Goal: Transaction & Acquisition: Book appointment/travel/reservation

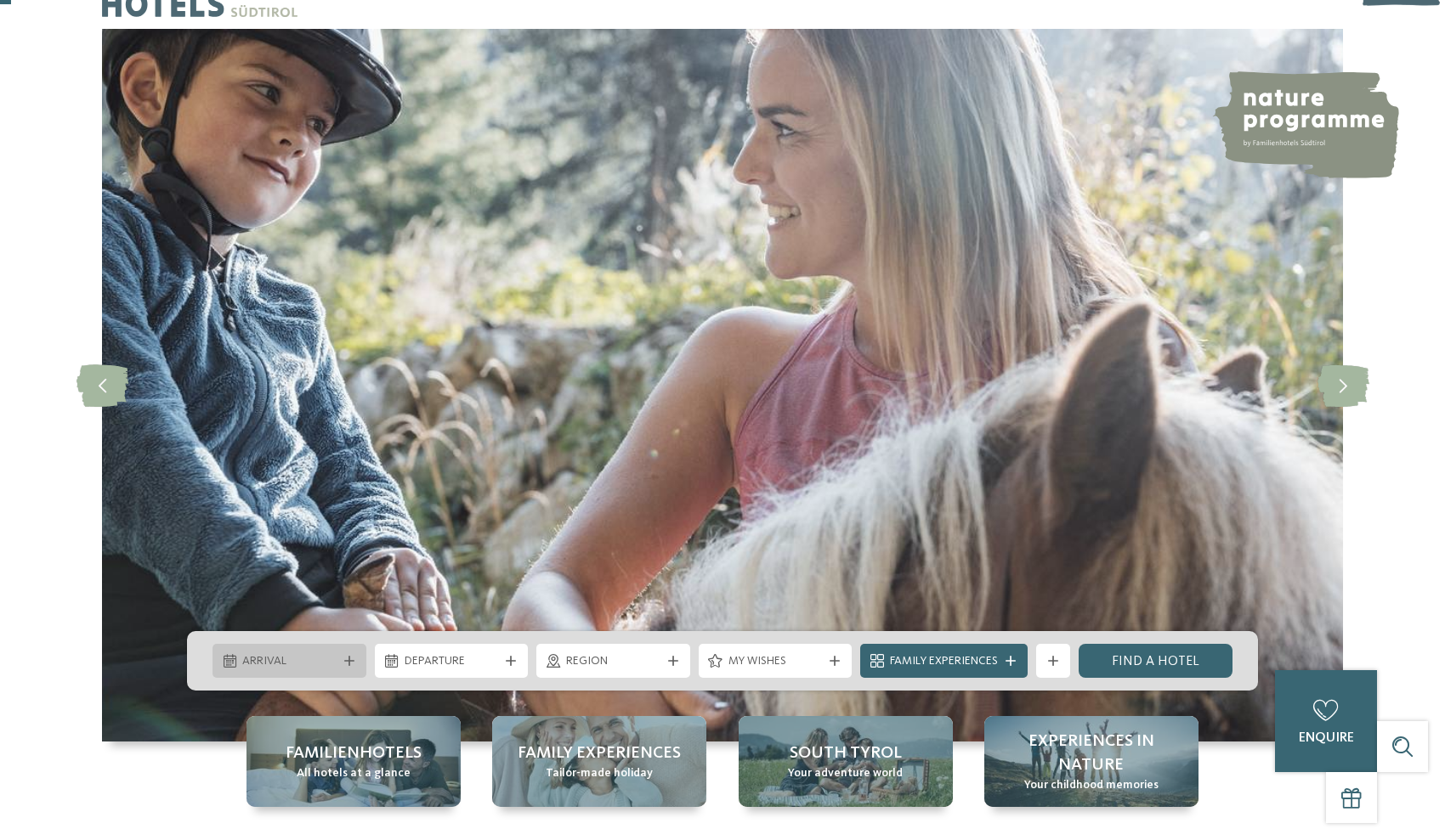
click at [325, 660] on span "Arrival" at bounding box center [289, 661] width 94 height 17
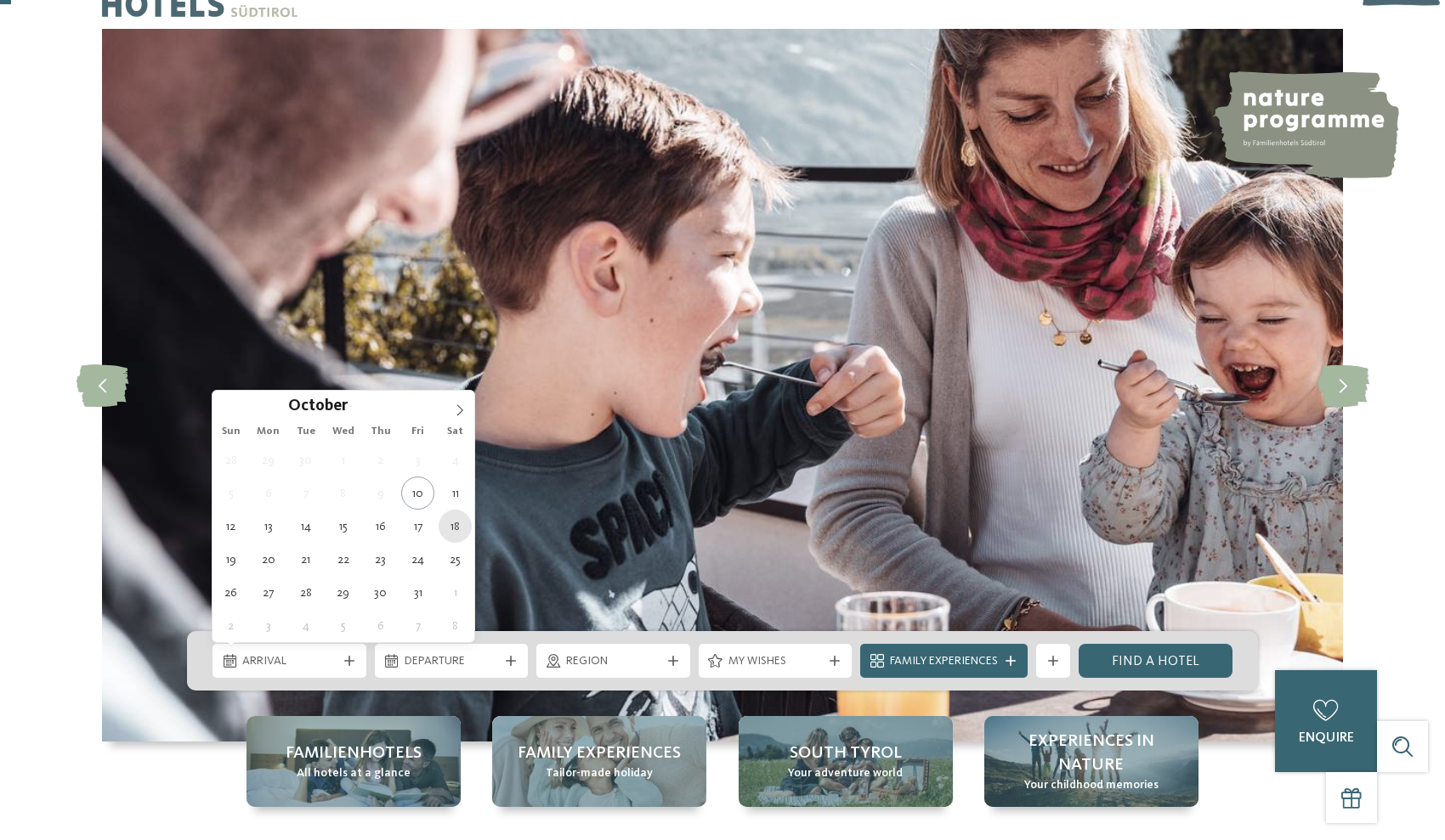
type div "18.10.2025"
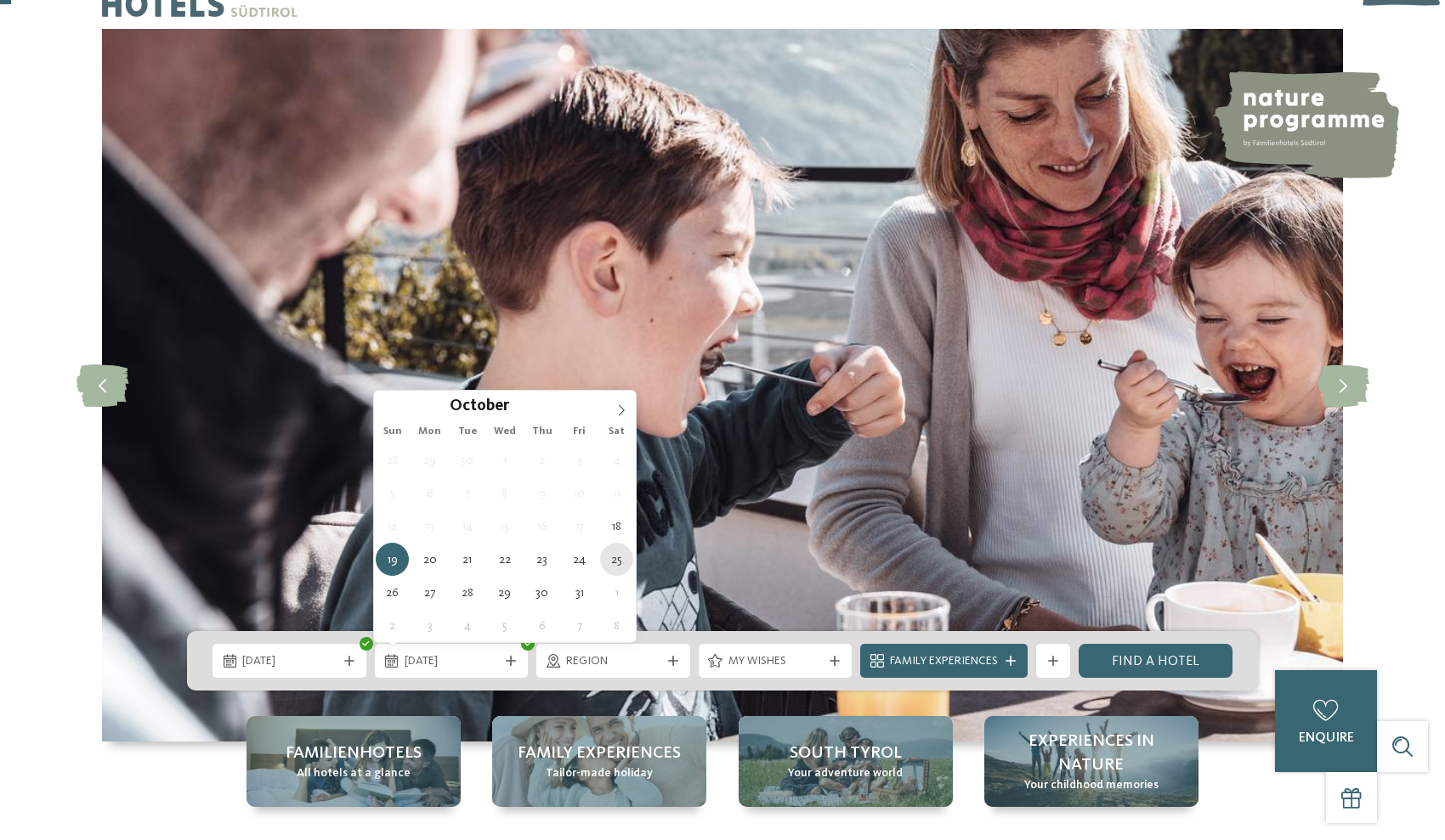
type div "25.10.2025"
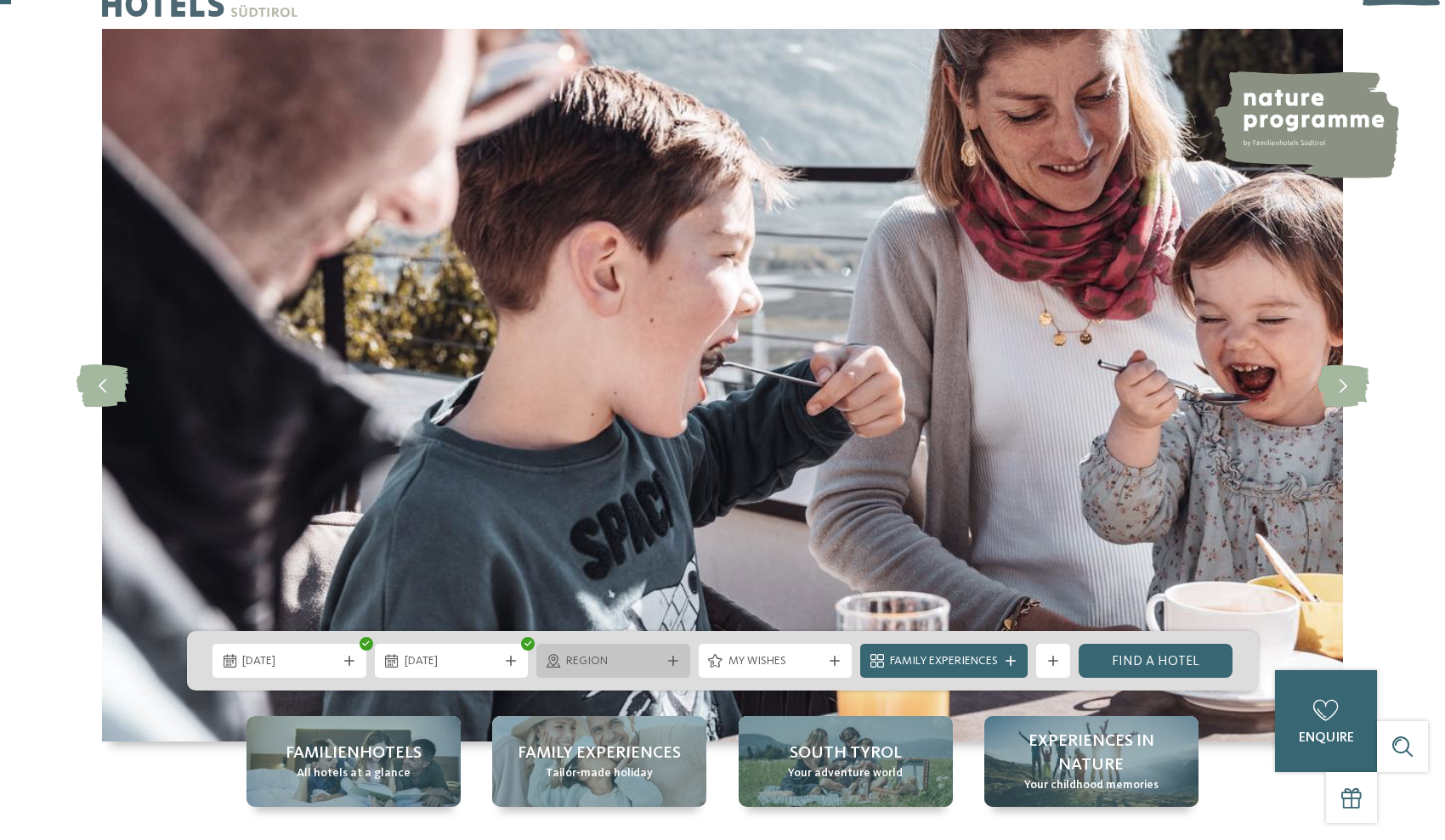
click at [613, 665] on span "Region" at bounding box center [612, 661] width 94 height 17
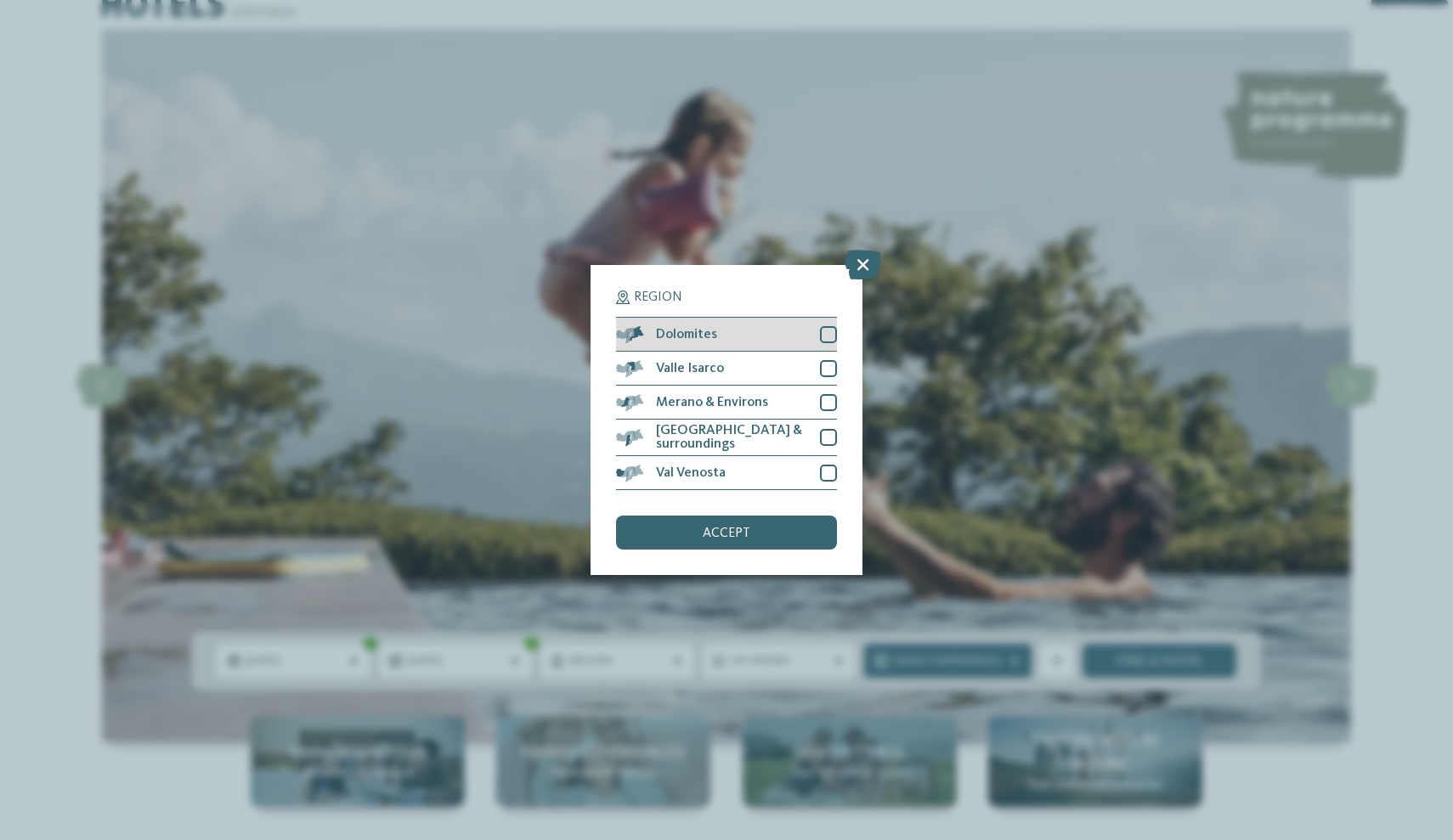
click at [834, 326] on div at bounding box center [828, 334] width 17 height 17
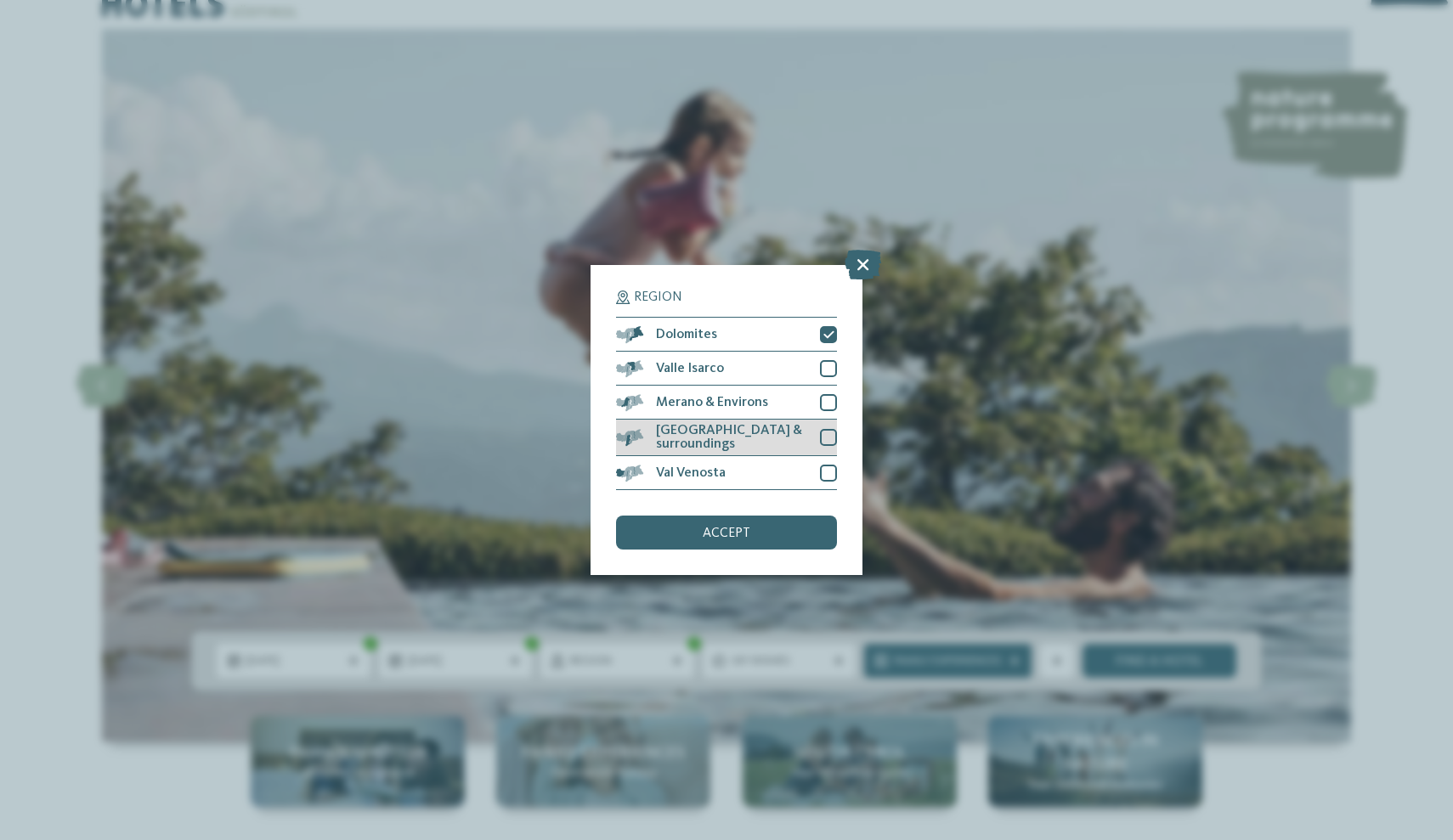
click at [822, 429] on div at bounding box center [828, 437] width 17 height 17
click at [784, 516] on div "accept" at bounding box center [726, 532] width 221 height 34
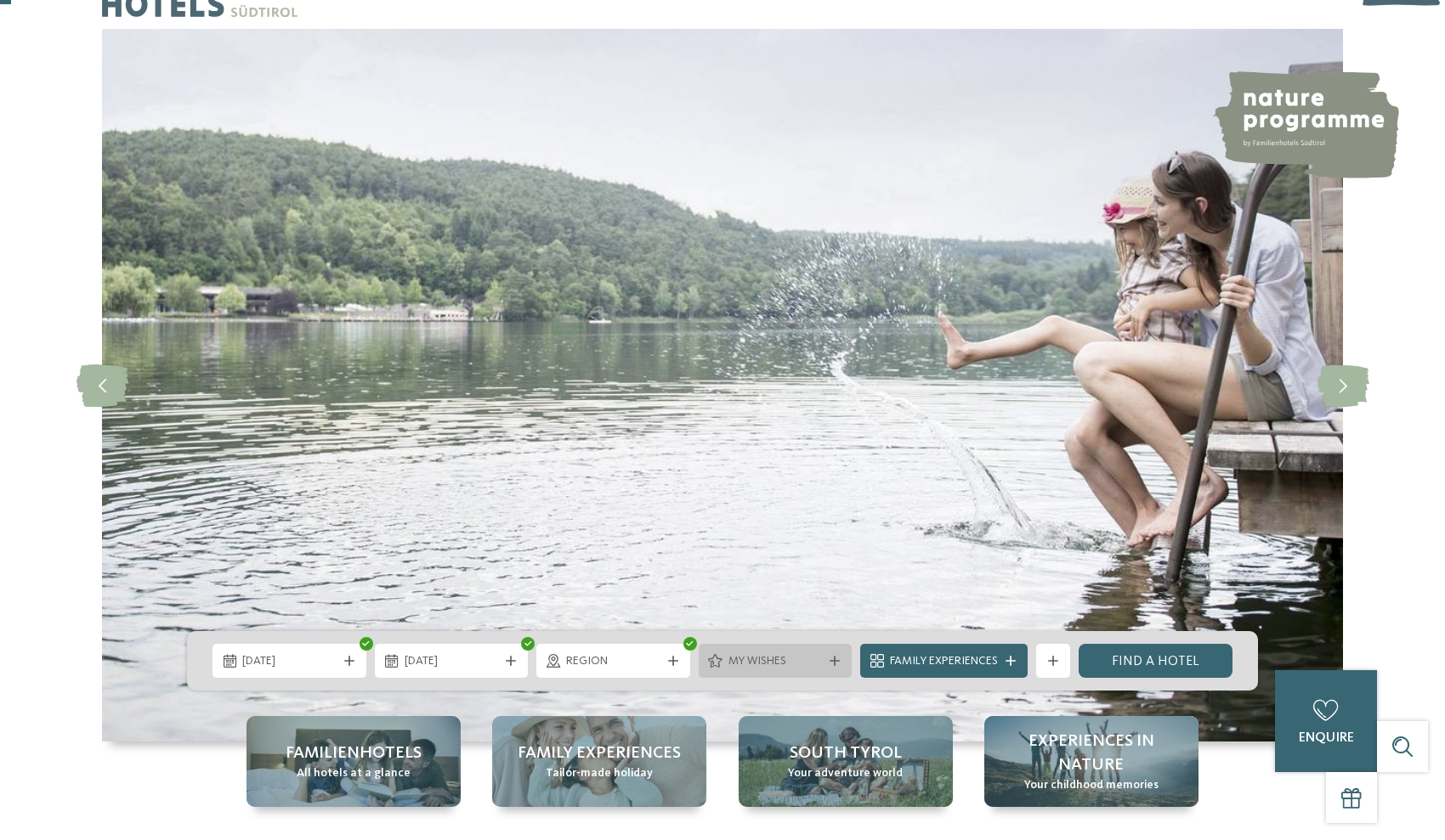
click at [830, 658] on icon at bounding box center [834, 661] width 10 height 10
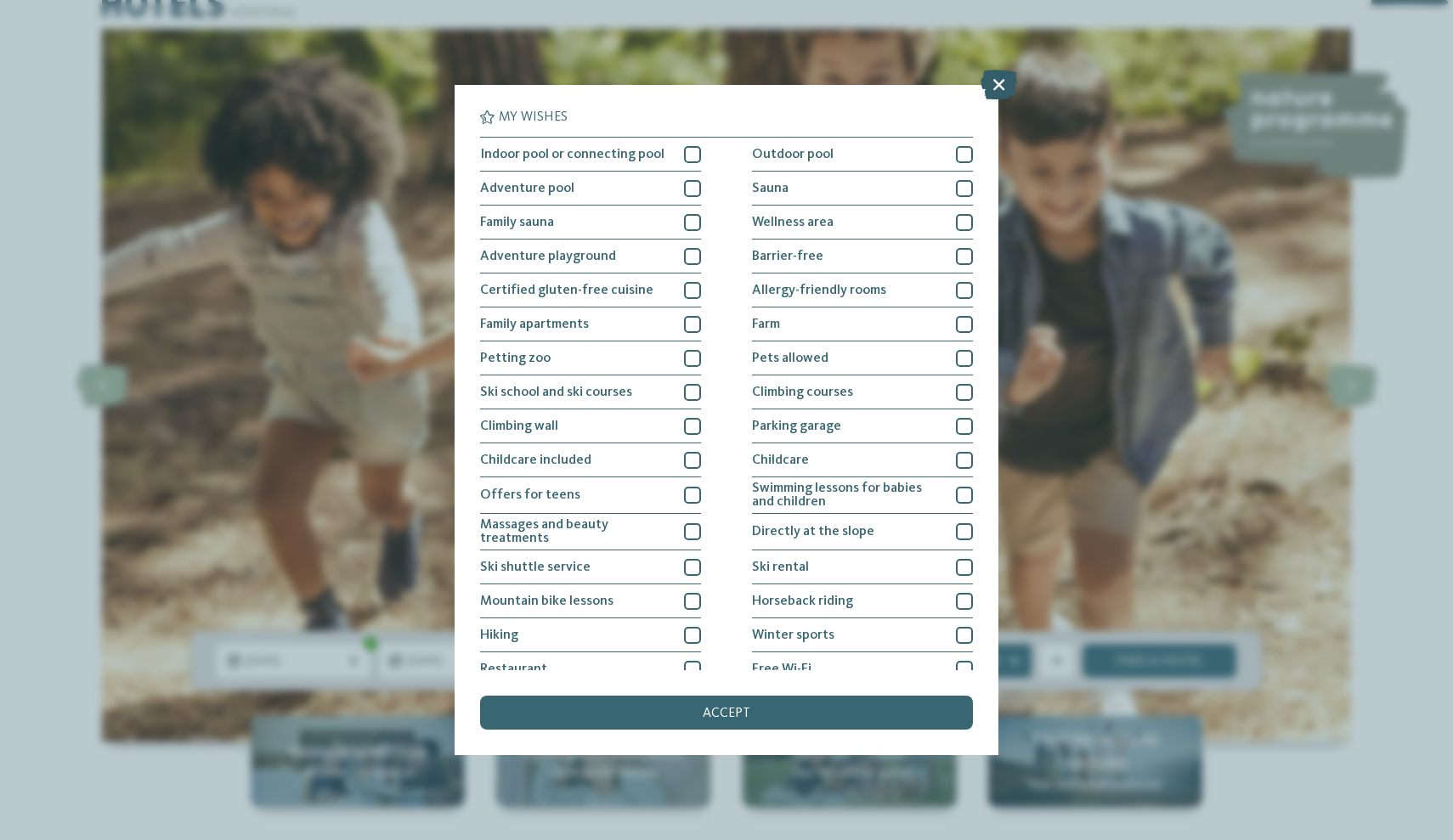
click at [1000, 84] on icon at bounding box center [999, 85] width 37 height 30
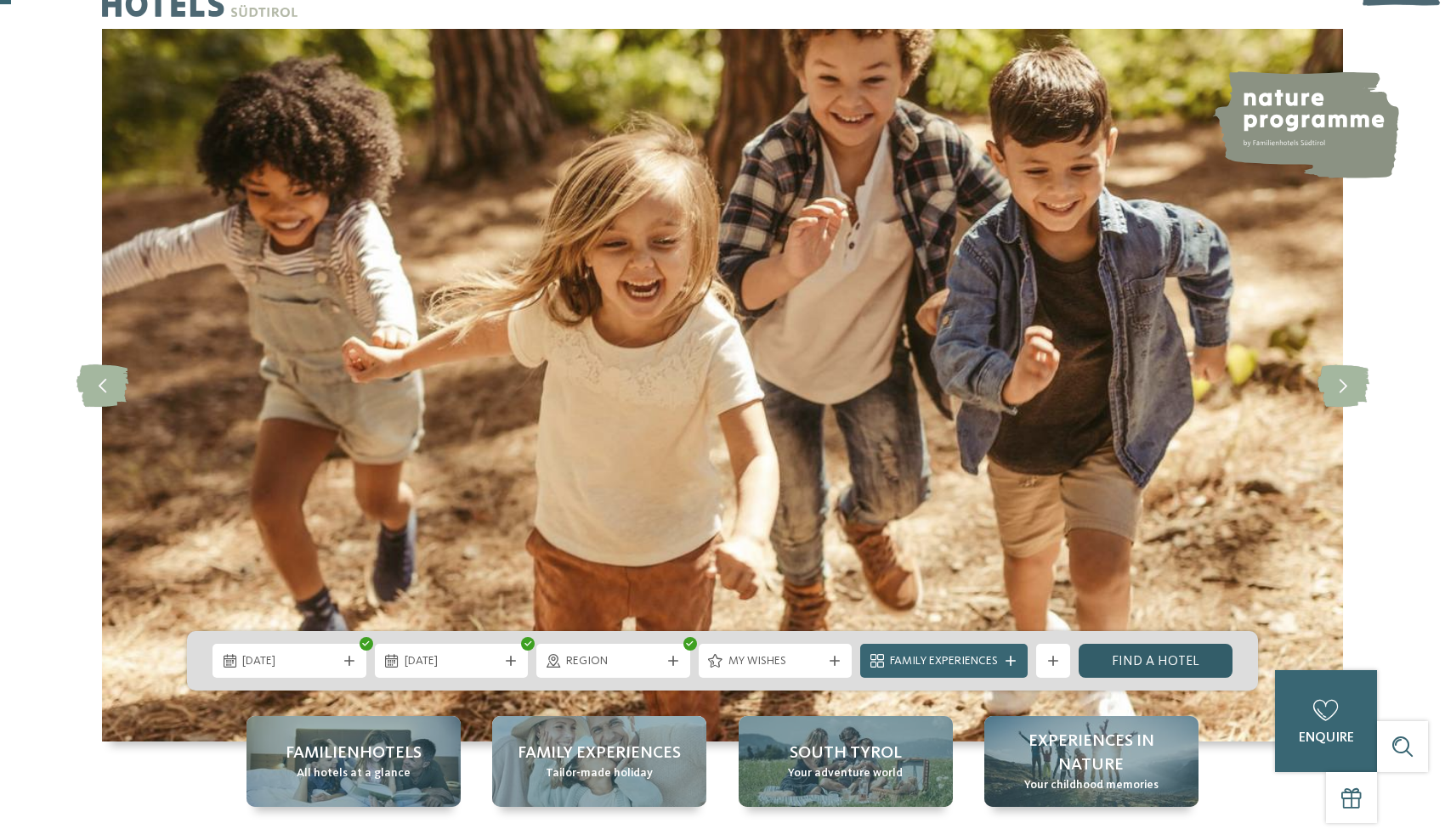
click at [1141, 658] on link "Find a hotel" at bounding box center [1156, 661] width 154 height 34
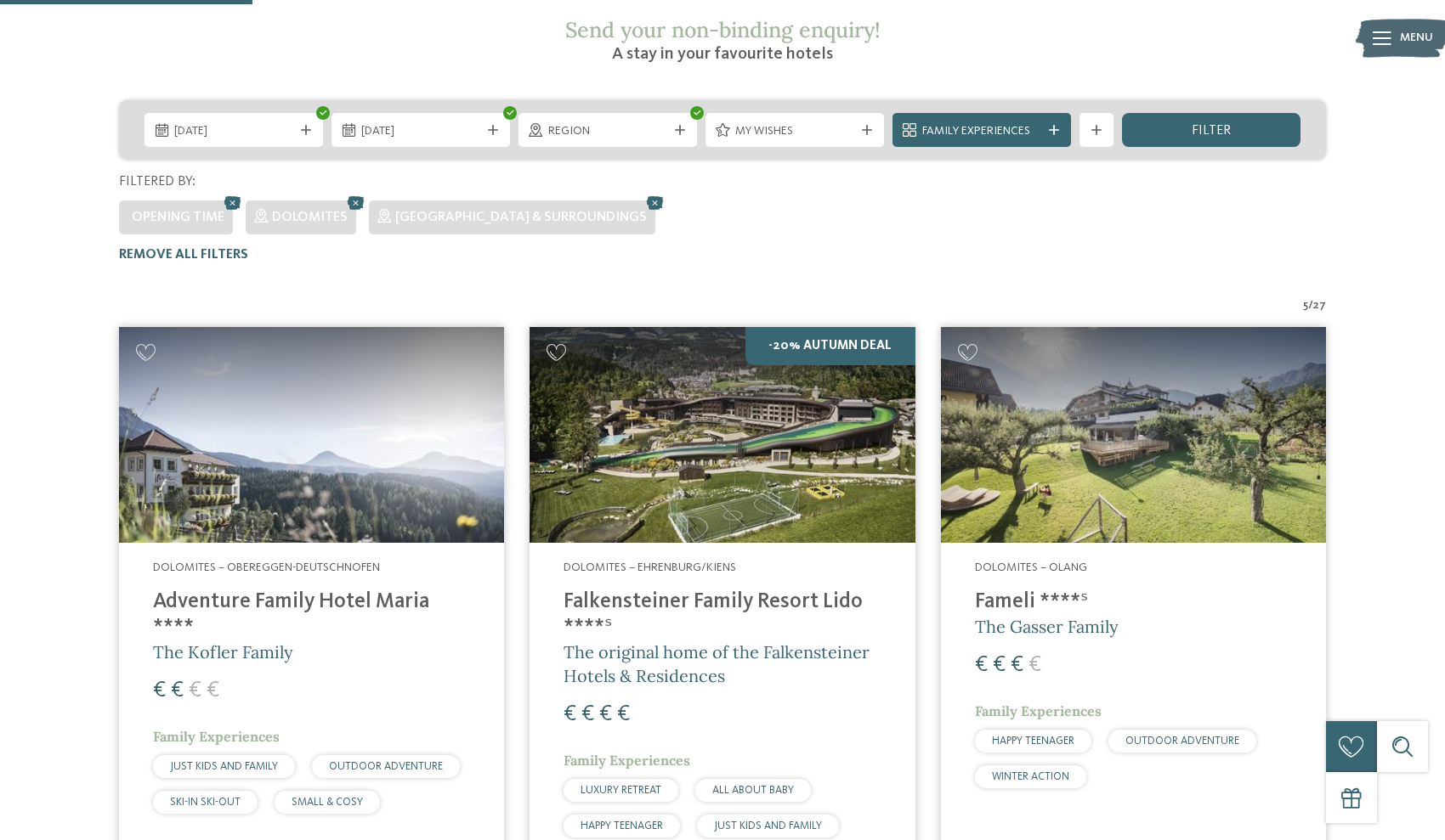
scroll to position [338, 0]
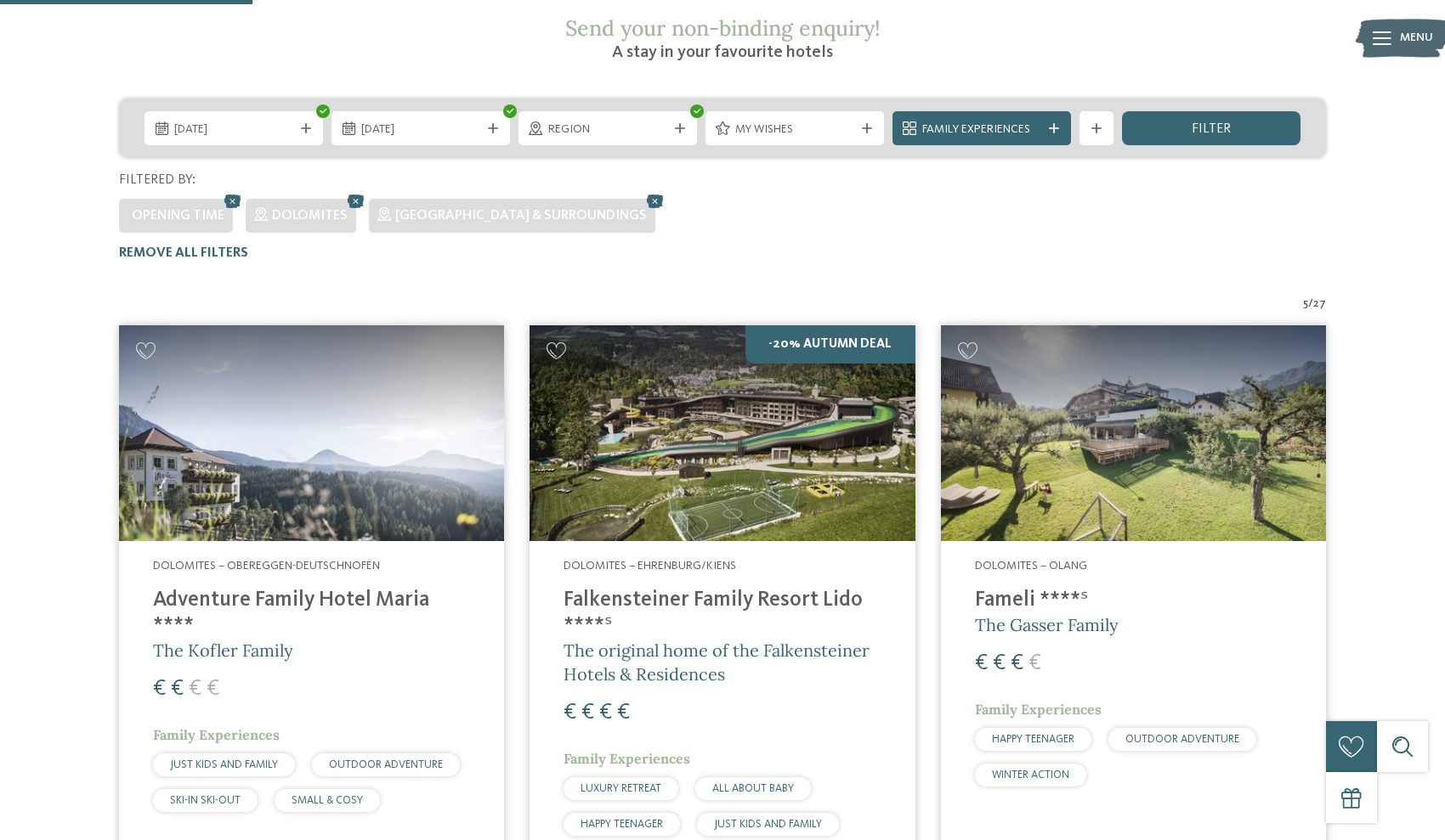
click at [1136, 422] on img at bounding box center [1132, 433] width 385 height 217
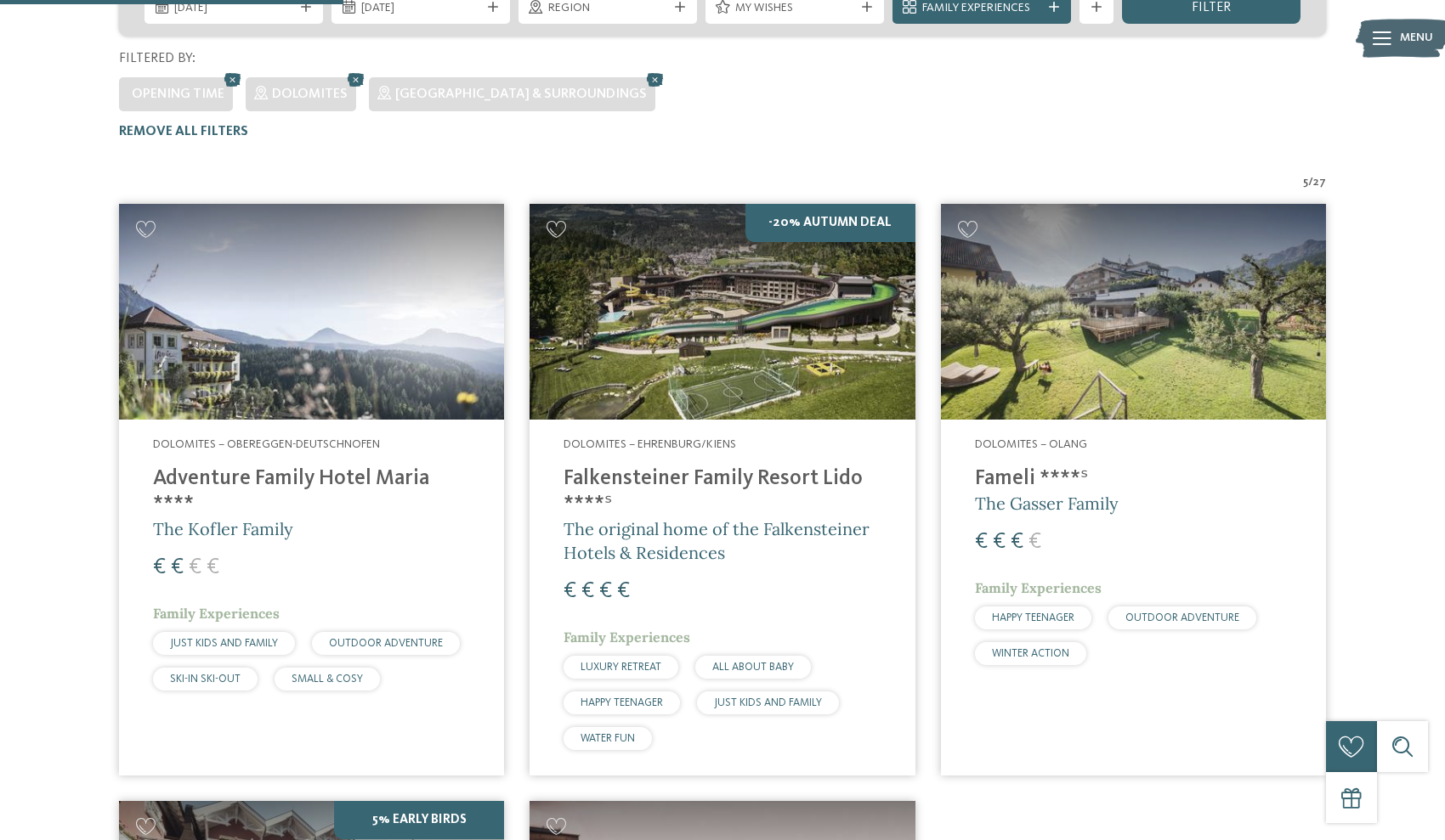
scroll to position [460, 0]
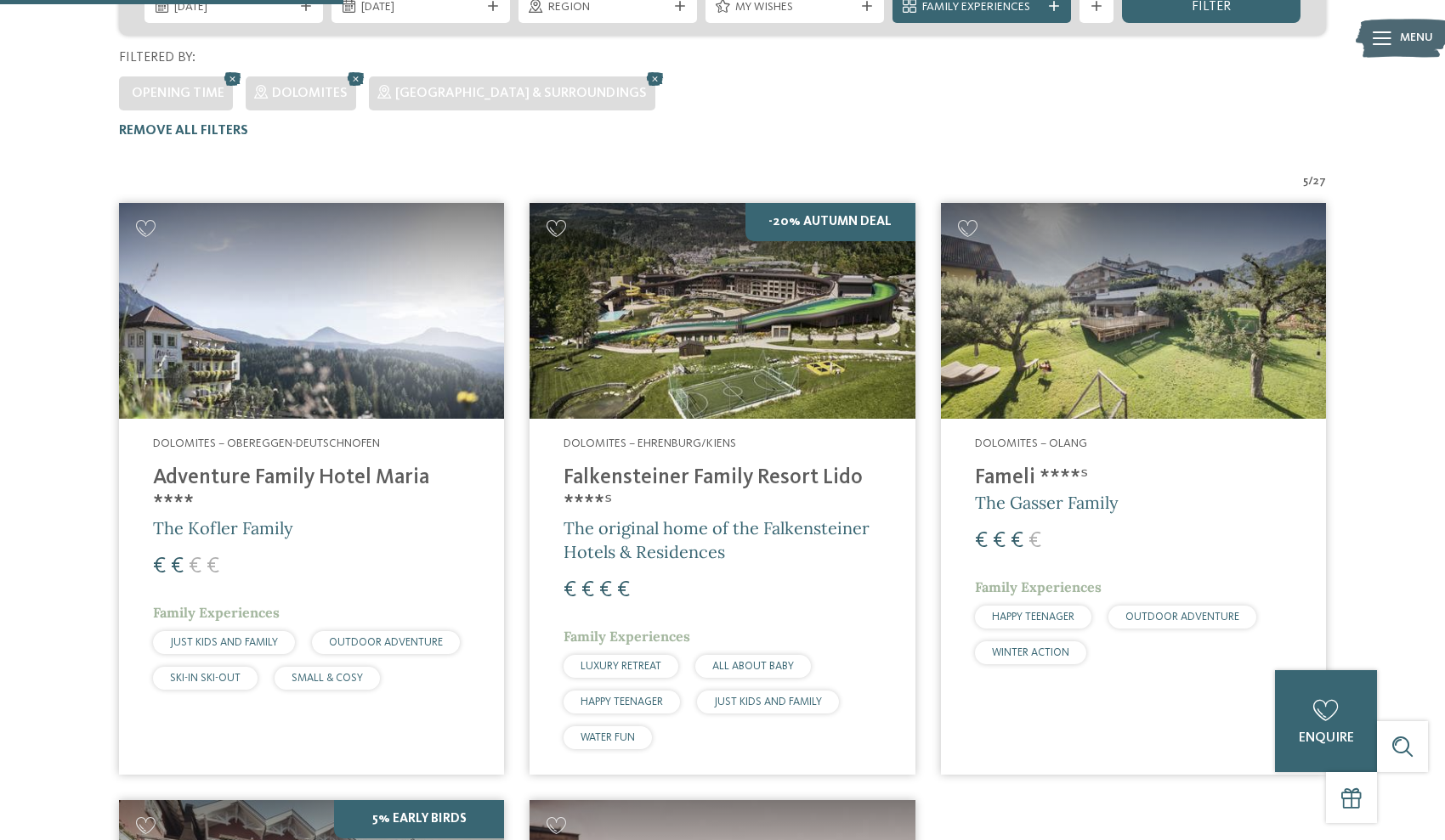
click at [645, 297] on img at bounding box center [722, 311] width 385 height 217
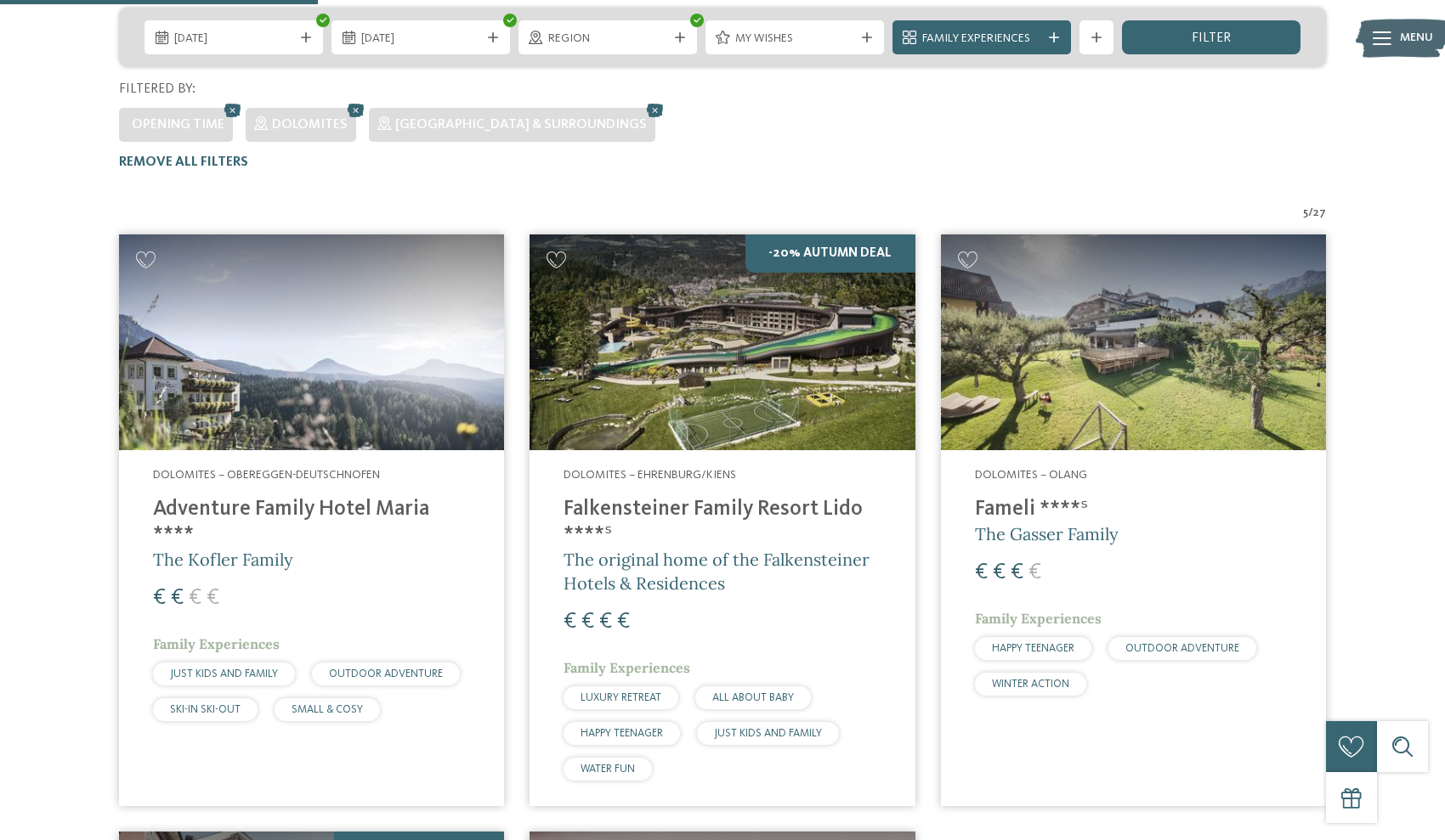
scroll to position [432, 0]
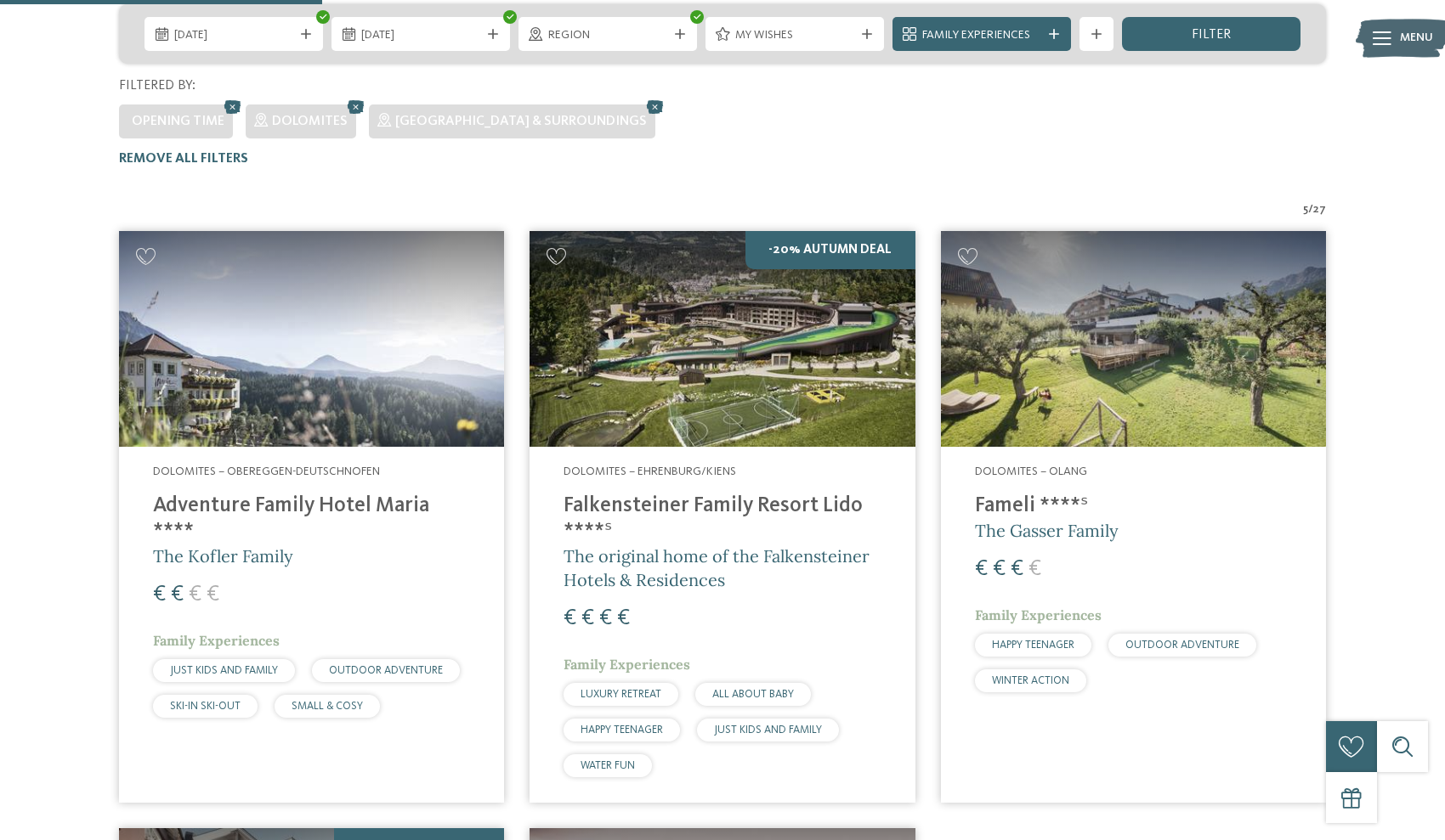
click at [345, 340] on img at bounding box center [311, 339] width 385 height 217
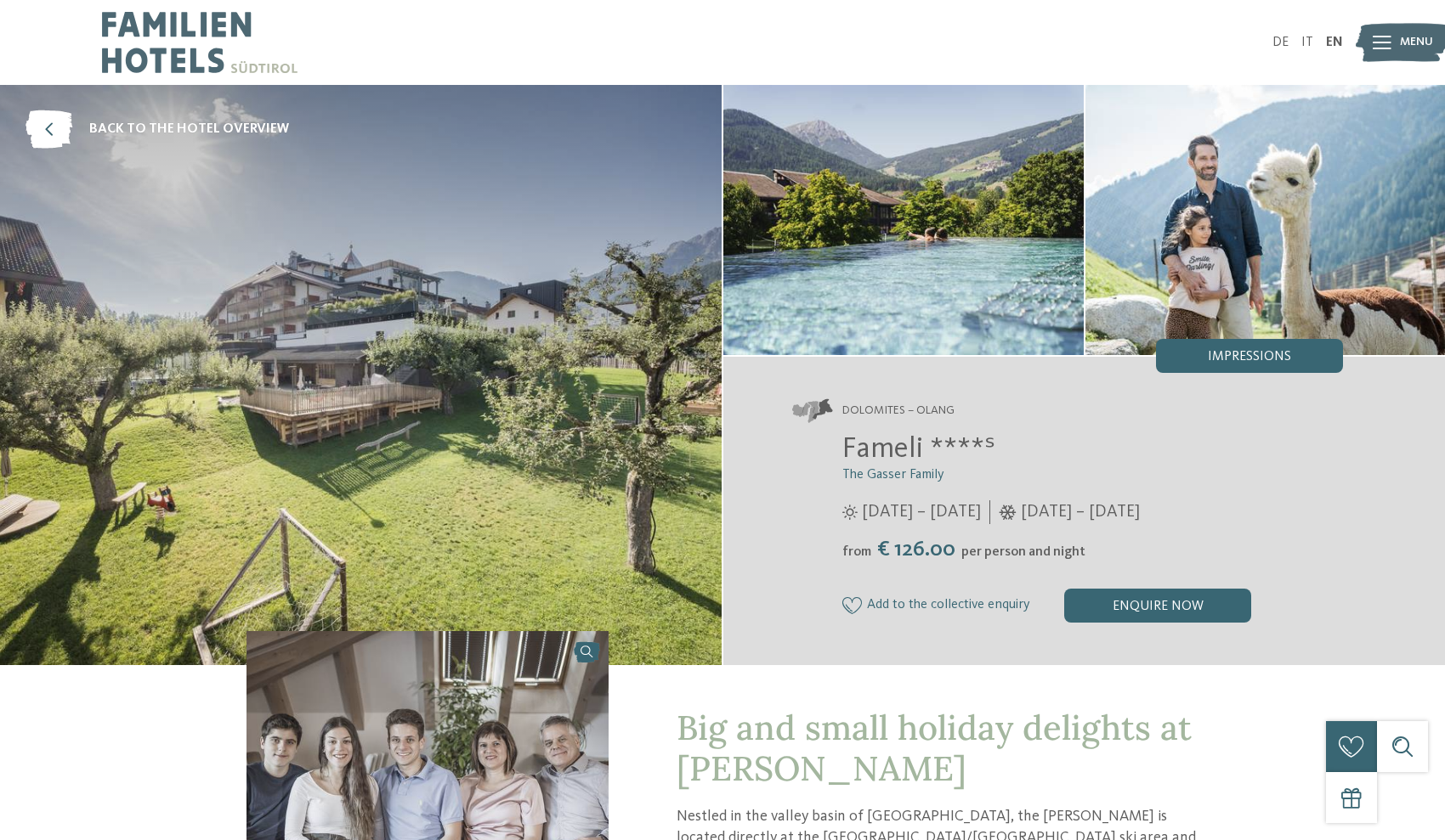
click at [879, 273] on img at bounding box center [904, 220] width 360 height 271
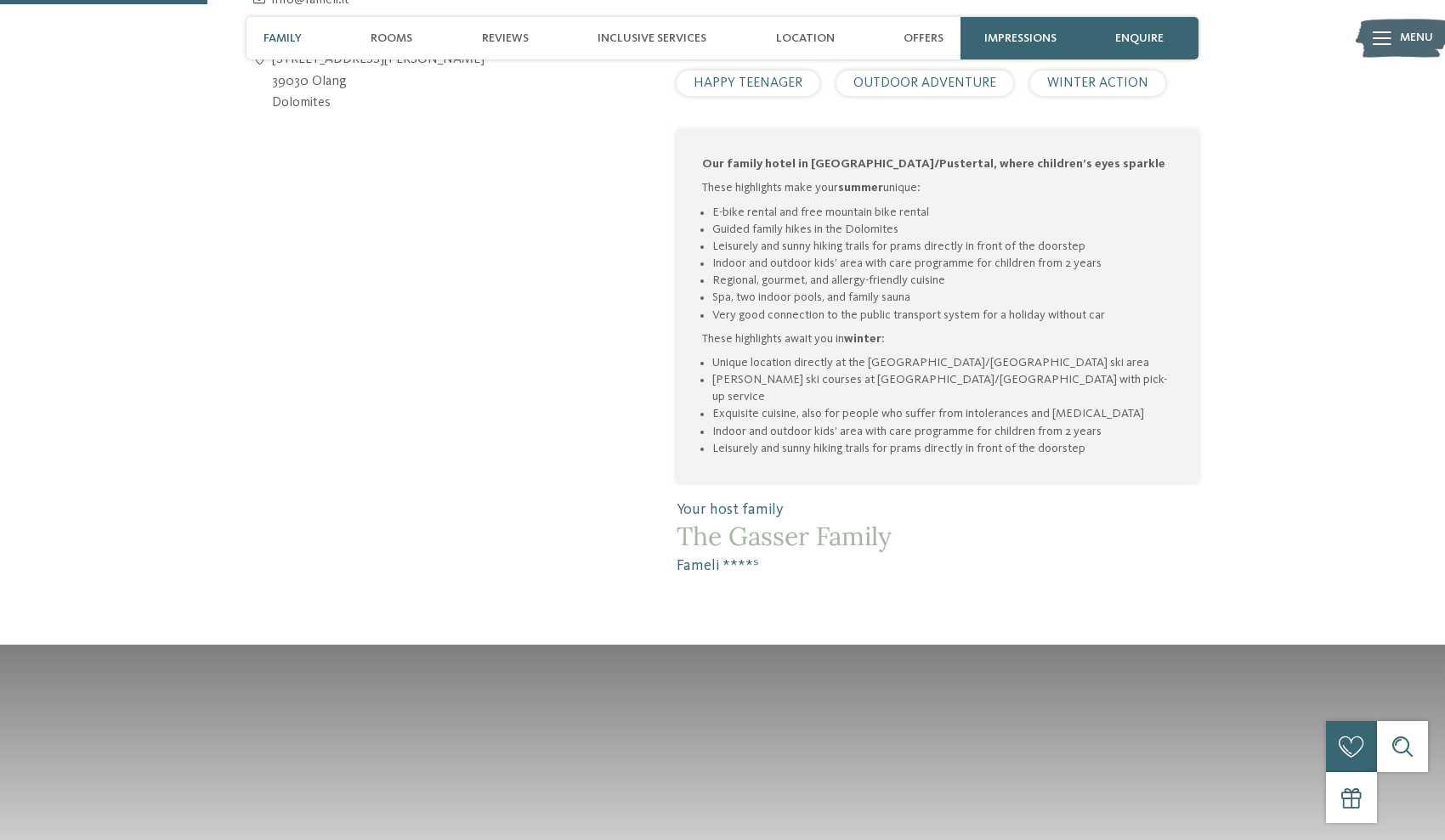
scroll to position [712, 0]
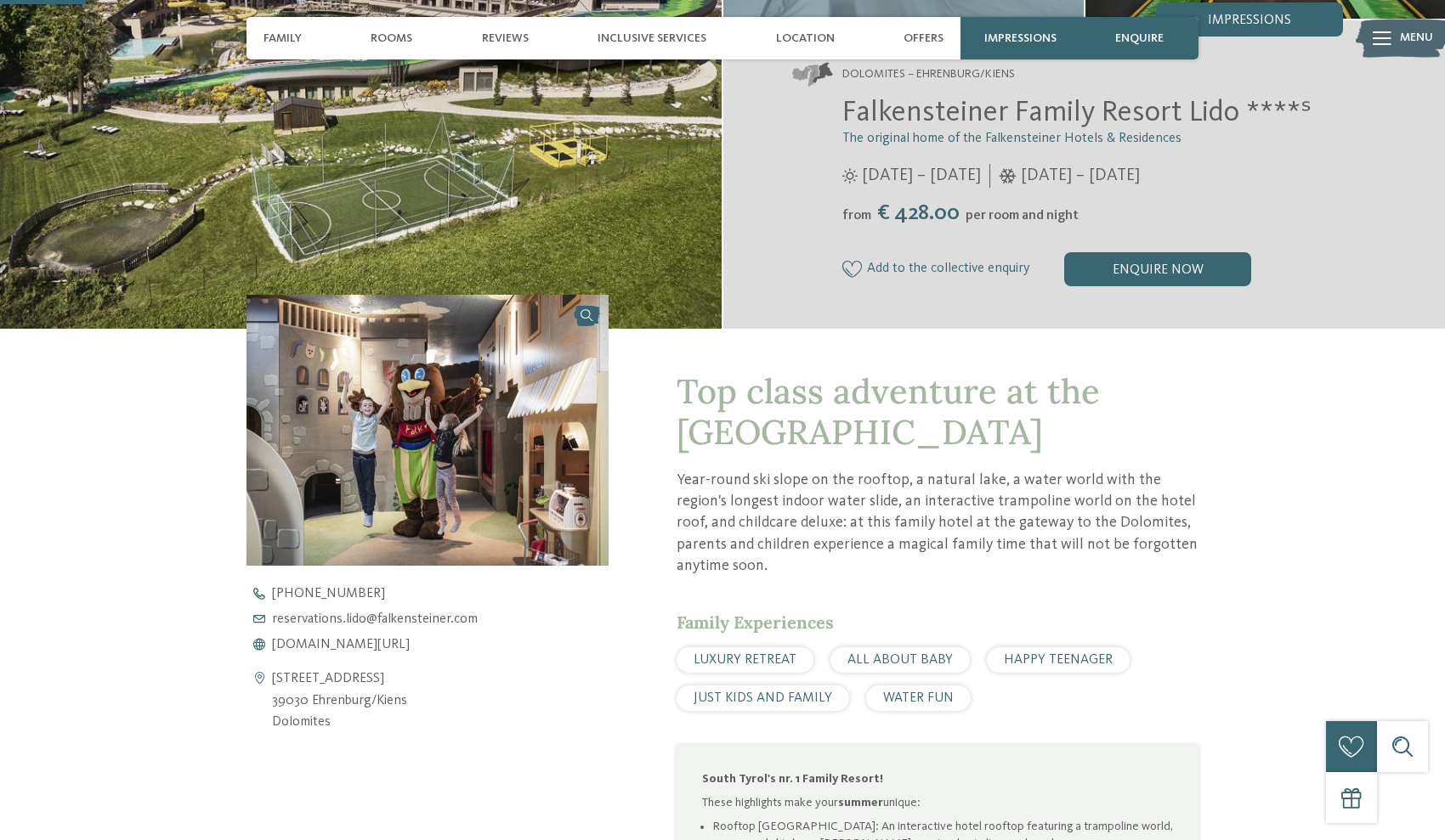
scroll to position [339, 0]
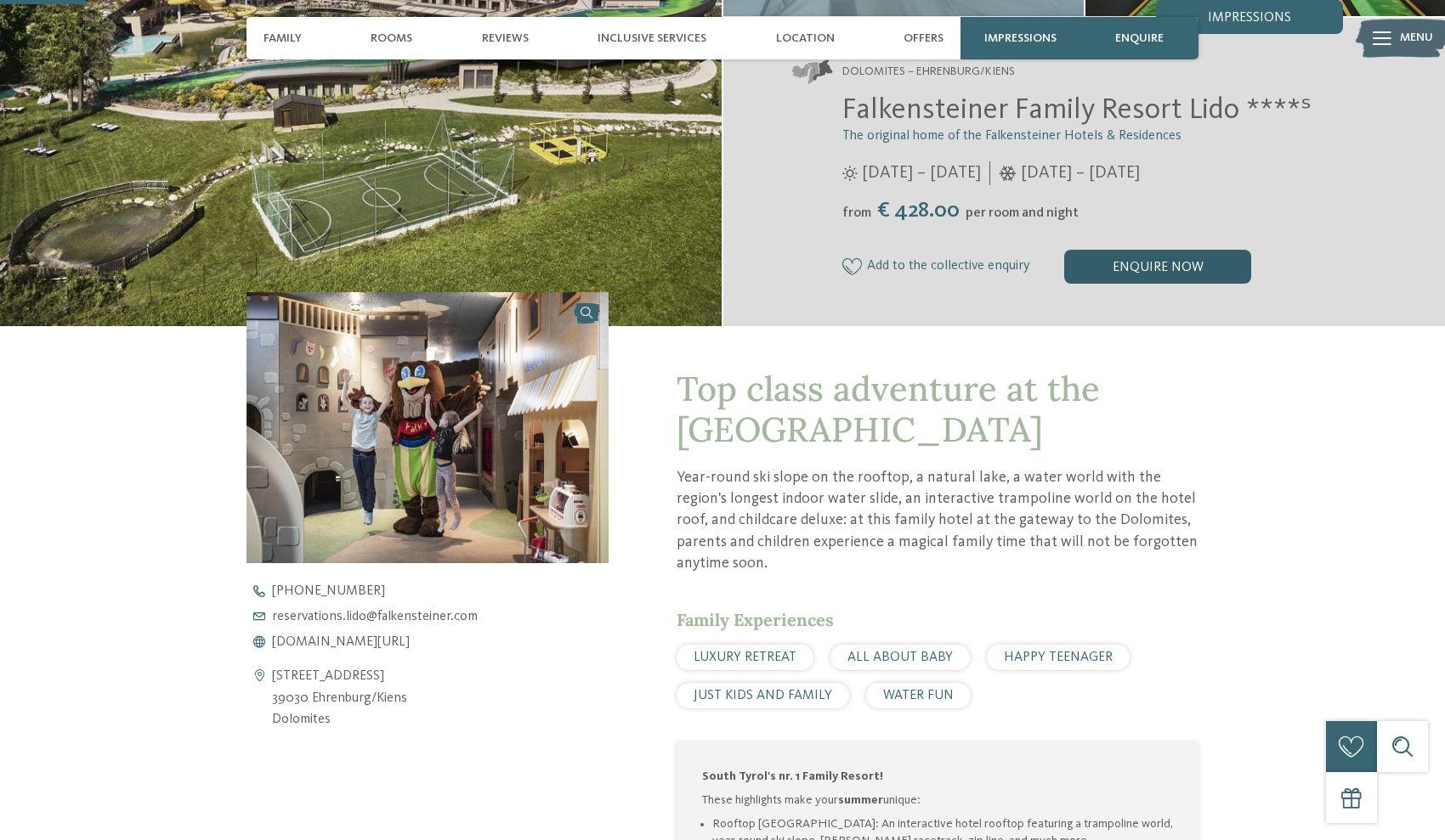
click at [1114, 253] on div "enquire now" at bounding box center [1158, 267] width 187 height 34
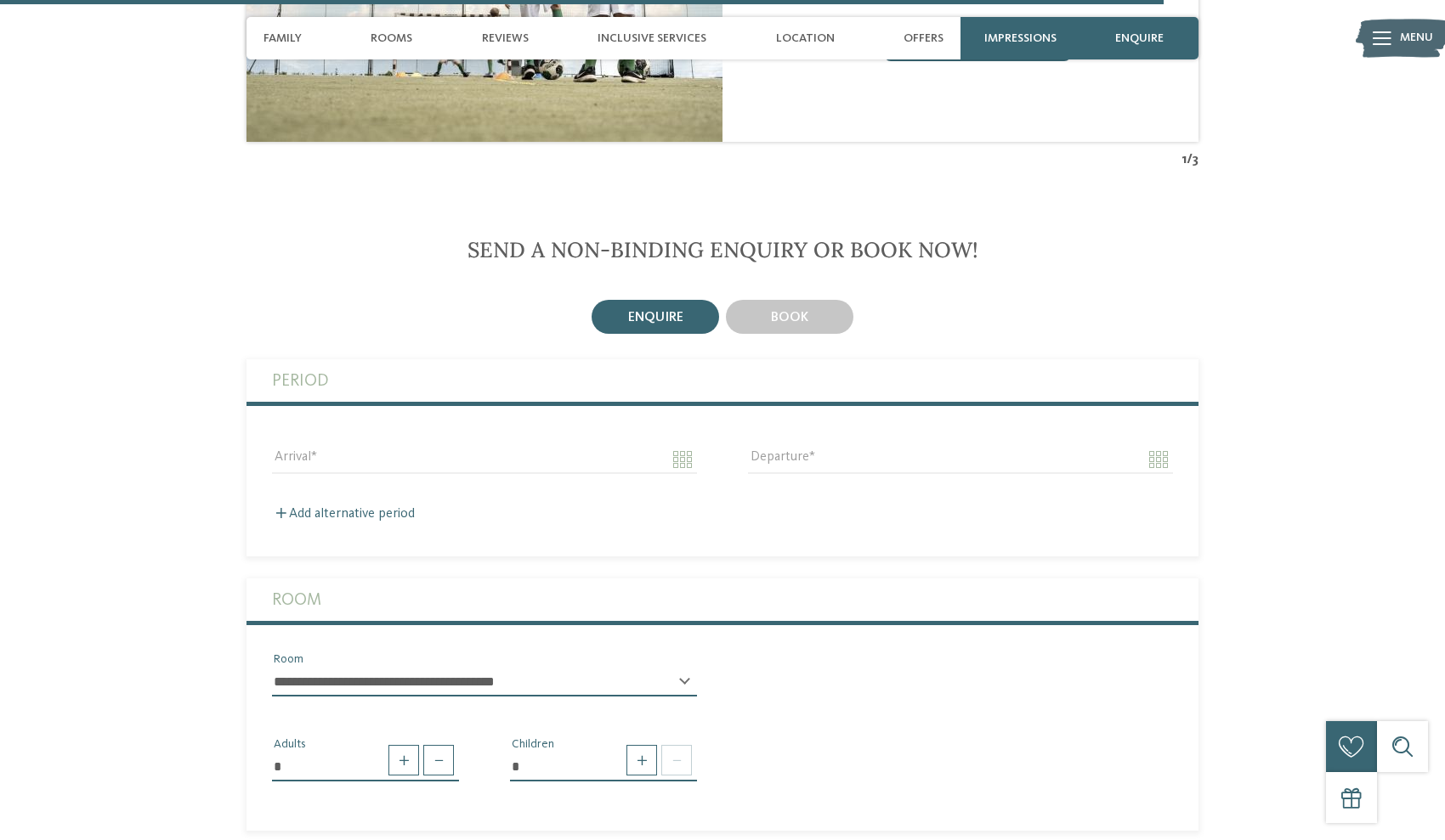
scroll to position [3475, 0]
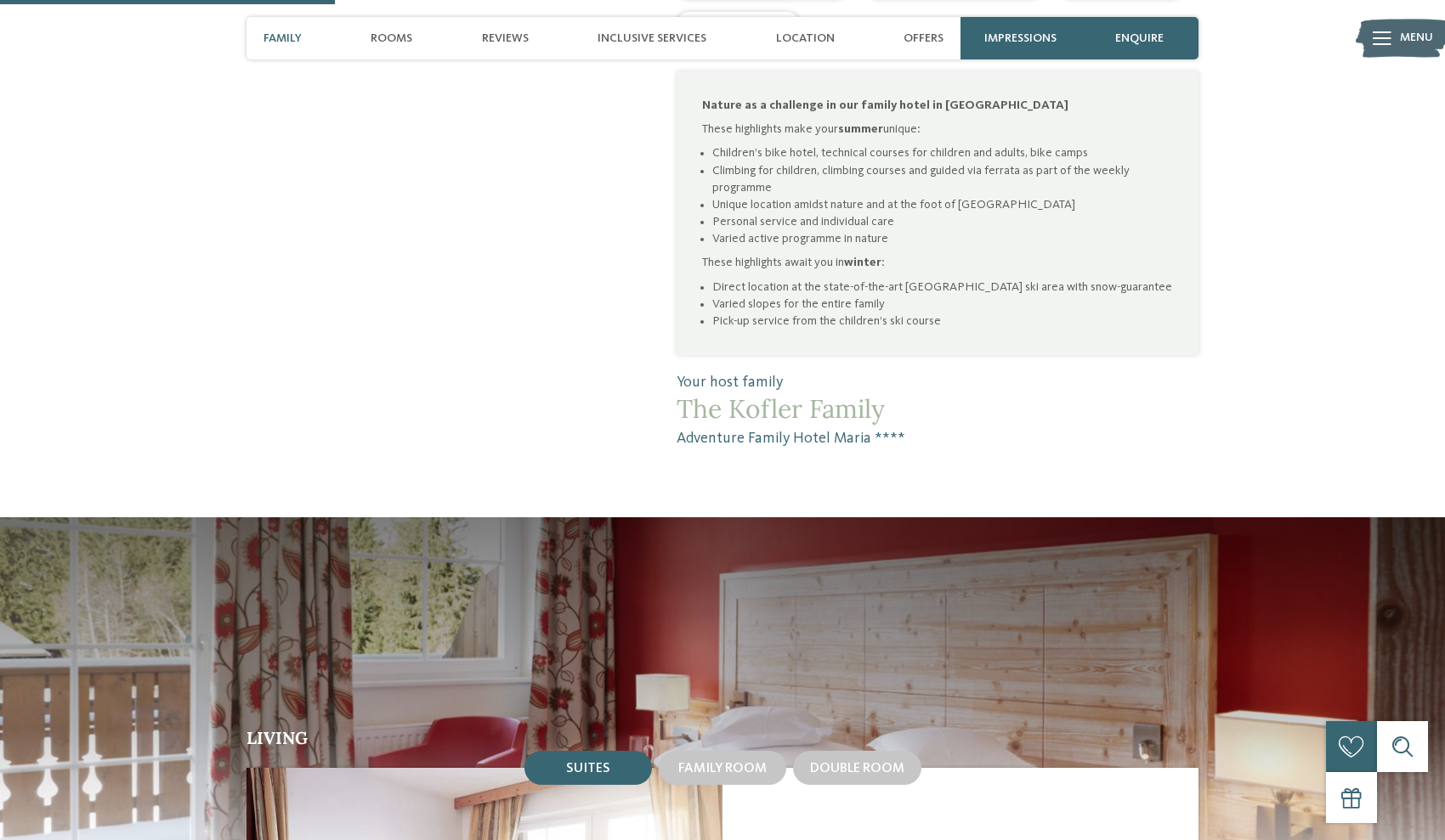
scroll to position [1136, 0]
